Goal: Task Accomplishment & Management: Manage account settings

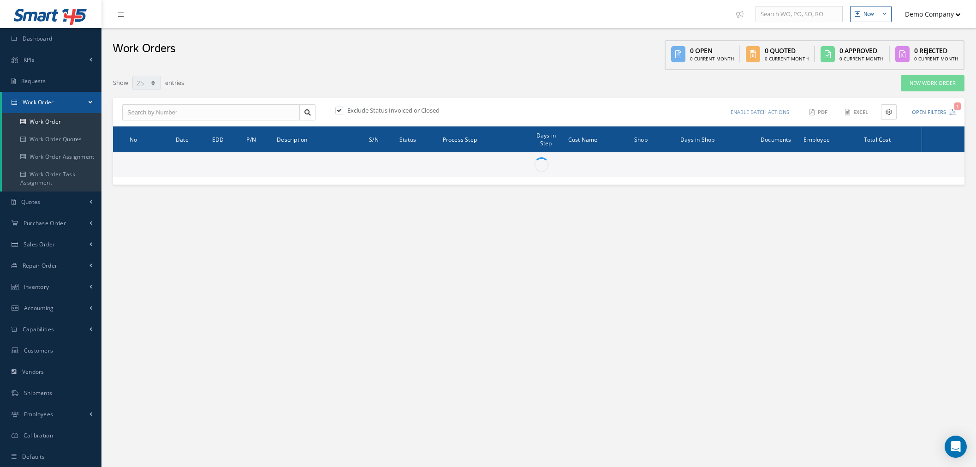
select select "25"
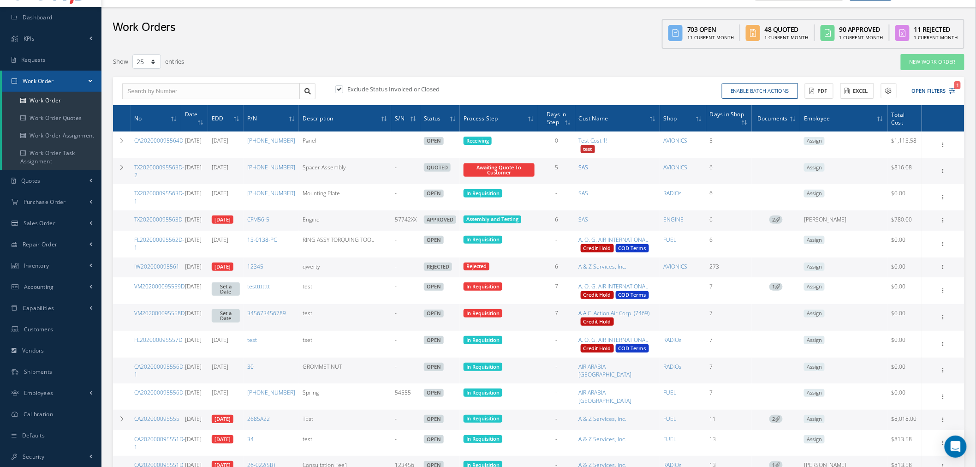
click at [589, 167] on link "SAS" at bounding box center [584, 167] width 10 height 8
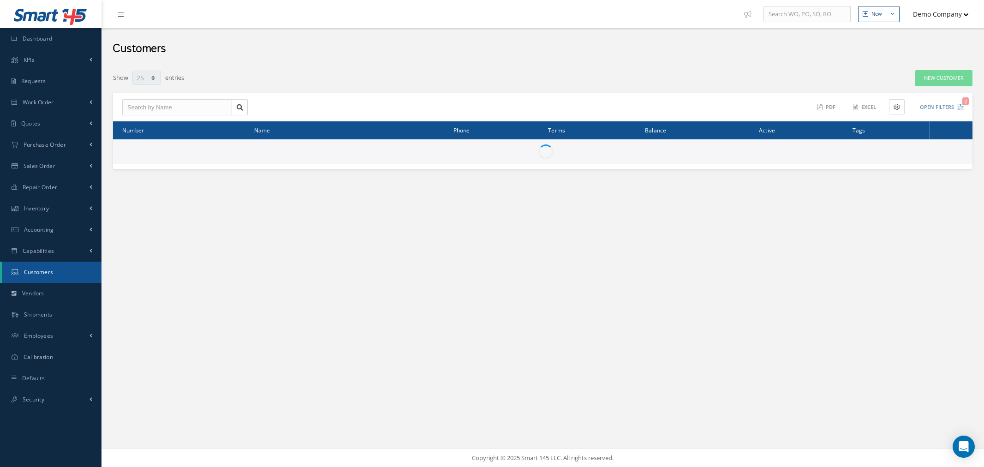
select select "25"
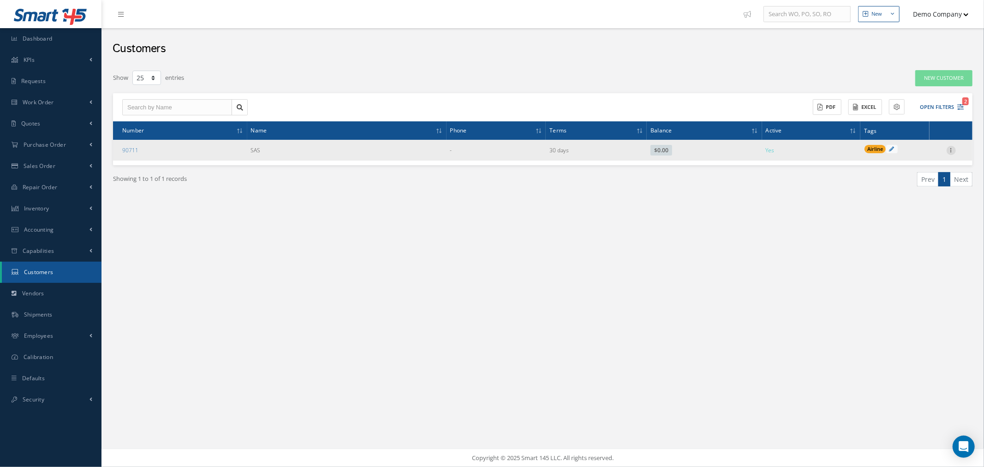
click at [949, 150] on icon at bounding box center [951, 149] width 9 height 7
click at [906, 168] on link "Edit" at bounding box center [908, 168] width 73 height 12
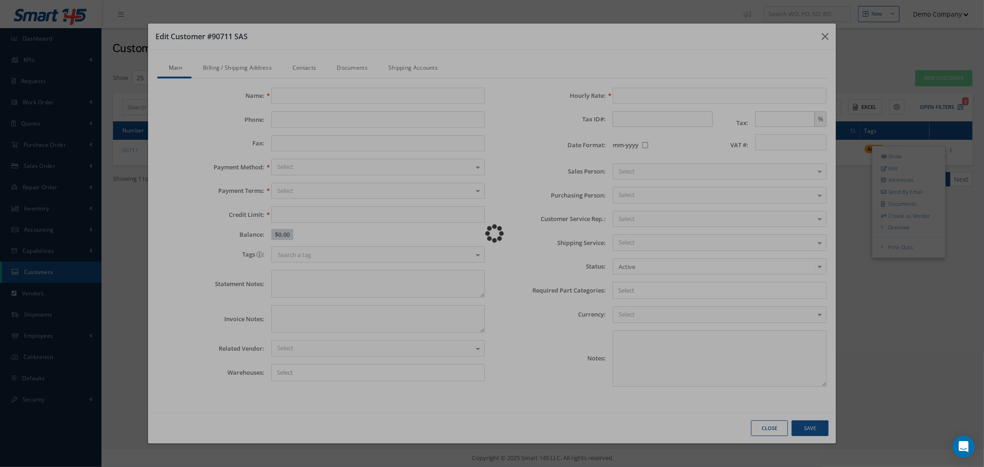
type input "SAS"
type input "20000.00"
type input "154.00"
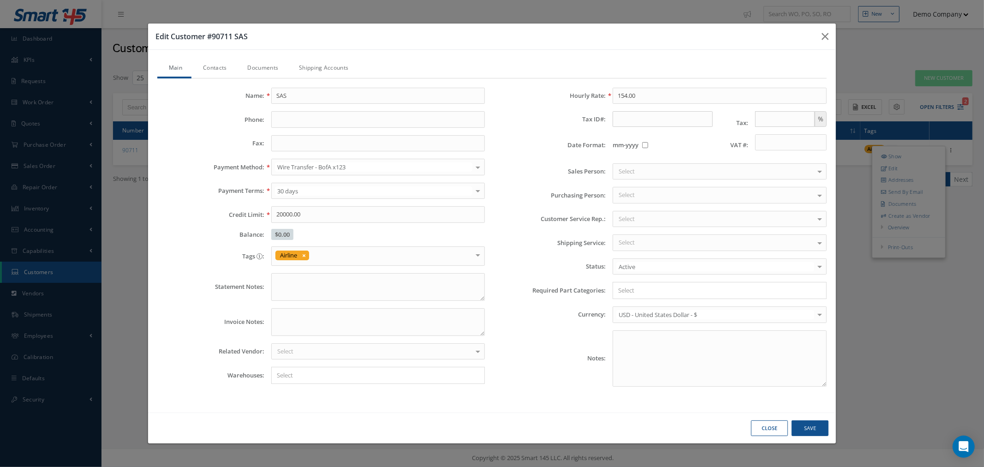
drag, startPoint x: 971, startPoint y: 43, endPoint x: 952, endPoint y: 12, distance: 35.6
click at [969, 43] on div "Edit Customer #90711 SAS Main Contacts Documents Shipping Accounts Name: SAS Ph…" at bounding box center [492, 233] width 984 height 467
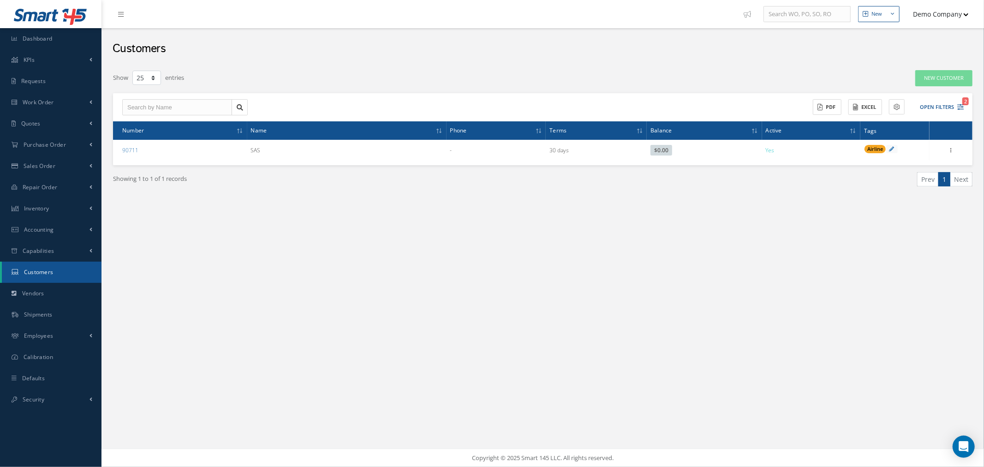
click at [952, 11] on button "Demo Company" at bounding box center [936, 14] width 65 height 18
drag, startPoint x: 943, startPoint y: 96, endPoint x: 836, endPoint y: 96, distance: 106.6
click at [943, 96] on link "Impersonate User" at bounding box center [932, 94] width 74 height 16
